Goal: Task Accomplishment & Management: Manage account settings

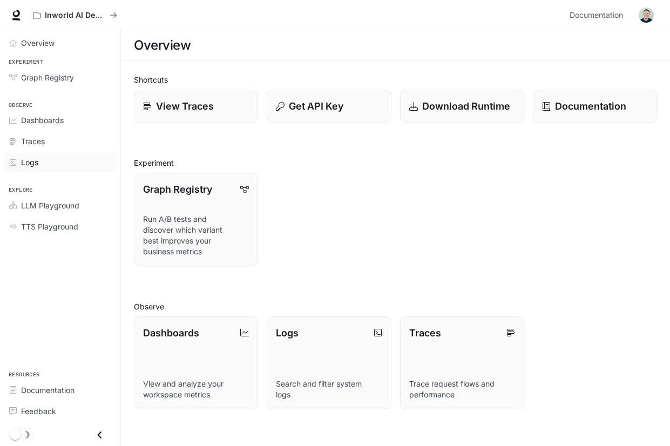
click at [33, 159] on span "Logs" at bounding box center [29, 162] width 17 height 11
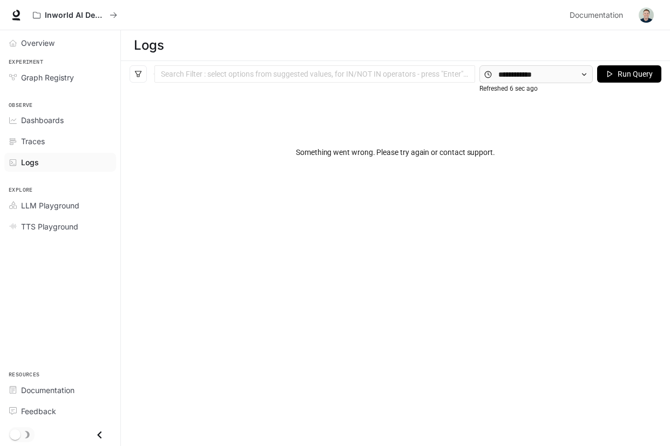
click at [647, 16] on img "button" at bounding box center [646, 15] width 15 height 15
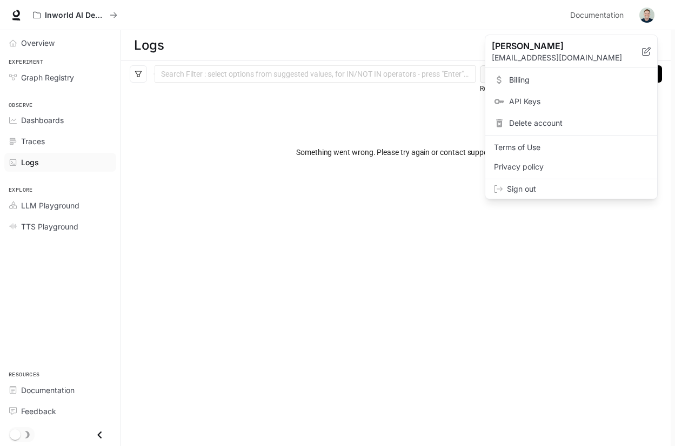
click at [599, 85] on span "Billing" at bounding box center [578, 80] width 139 height 11
